Goal: Information Seeking & Learning: Learn about a topic

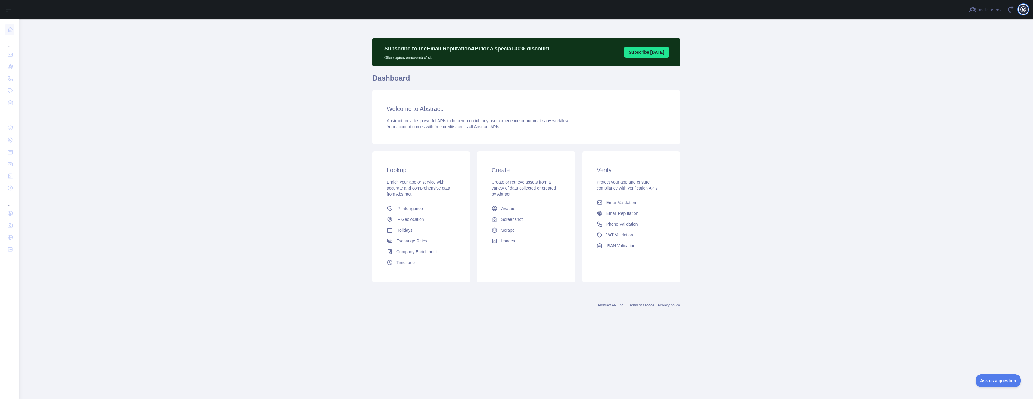
click at [1025, 9] on icon "button" at bounding box center [1023, 9] width 7 height 7
click at [975, 65] on button "Billing" at bounding box center [994, 65] width 67 height 11
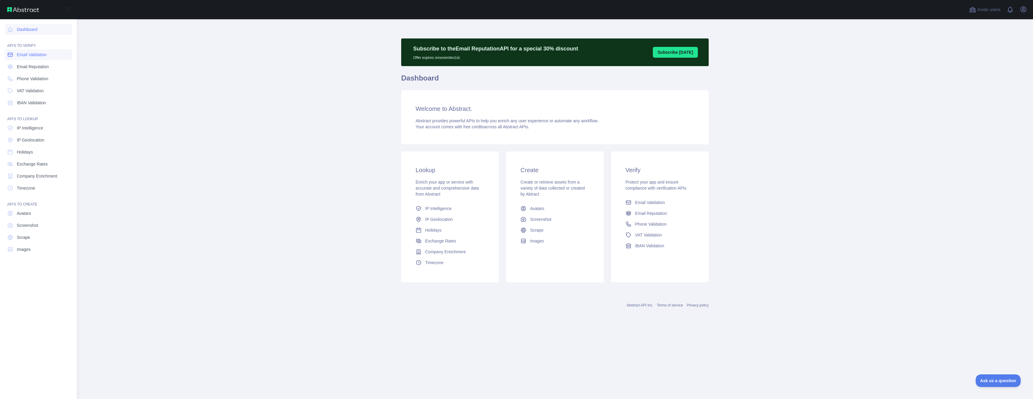
click at [15, 58] on link "Email Validation" at bounding box center [38, 54] width 67 height 11
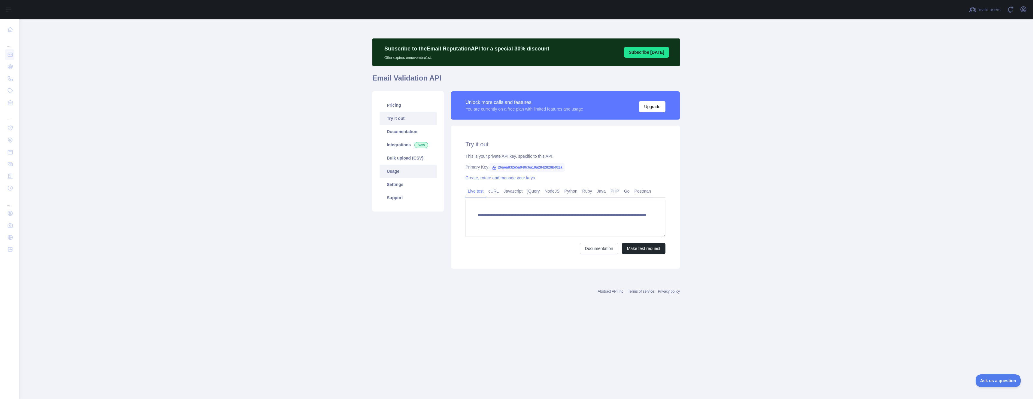
click at [406, 175] on link "Usage" at bounding box center [408, 171] width 57 height 13
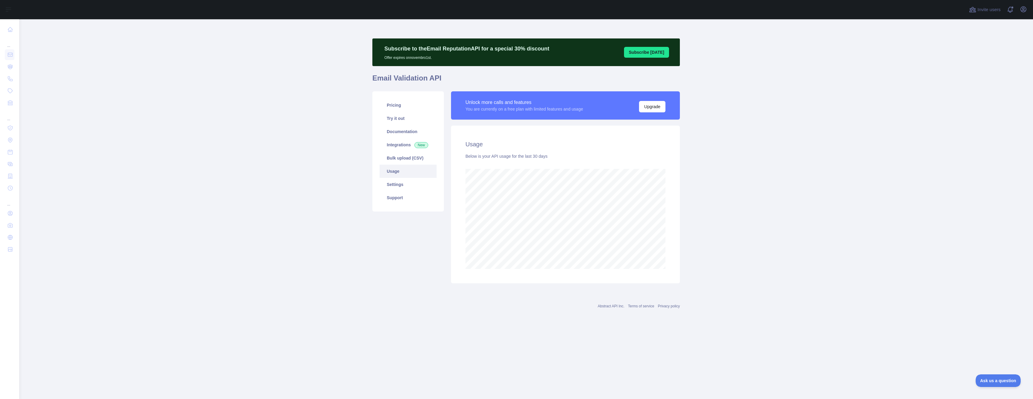
scroll to position [380, 1014]
click at [746, 213] on main "Subscribe to the Email Reputation API for a special 30 % discount Offer expires…" at bounding box center [526, 209] width 1014 height 380
click at [1027, 11] on icon "button" at bounding box center [1023, 9] width 7 height 7
click at [829, 55] on main "Subscribe to the Email Reputation API for a special 30 % discount Offer expires…" at bounding box center [526, 209] width 1014 height 380
click at [427, 108] on link "Pricing" at bounding box center [408, 105] width 57 height 13
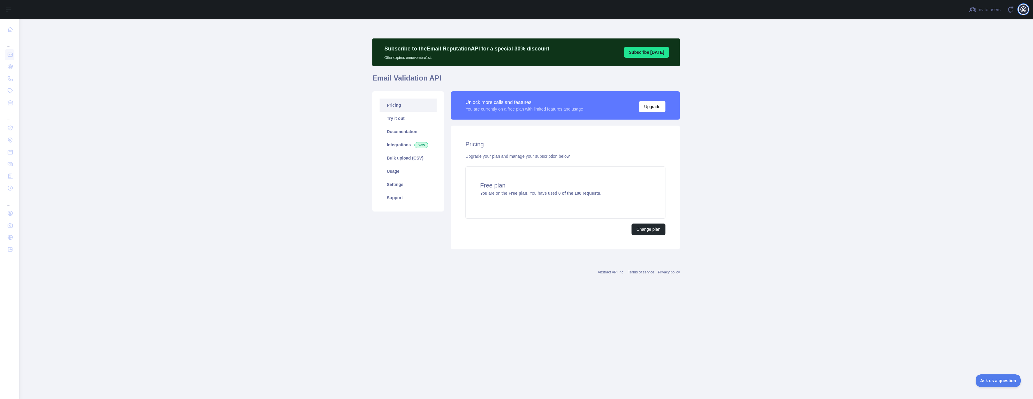
click at [1023, 9] on icon "button" at bounding box center [1023, 9] width 5 height 5
click at [994, 77] on button "Sign out" at bounding box center [994, 78] width 67 height 11
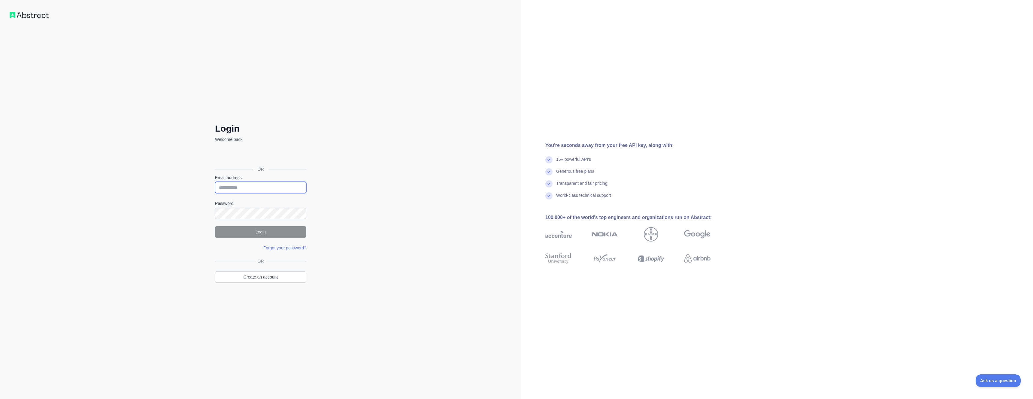
click at [243, 187] on input "Email address" at bounding box center [260, 187] width 91 height 11
type input "**********"
